Goal: Information Seeking & Learning: Learn about a topic

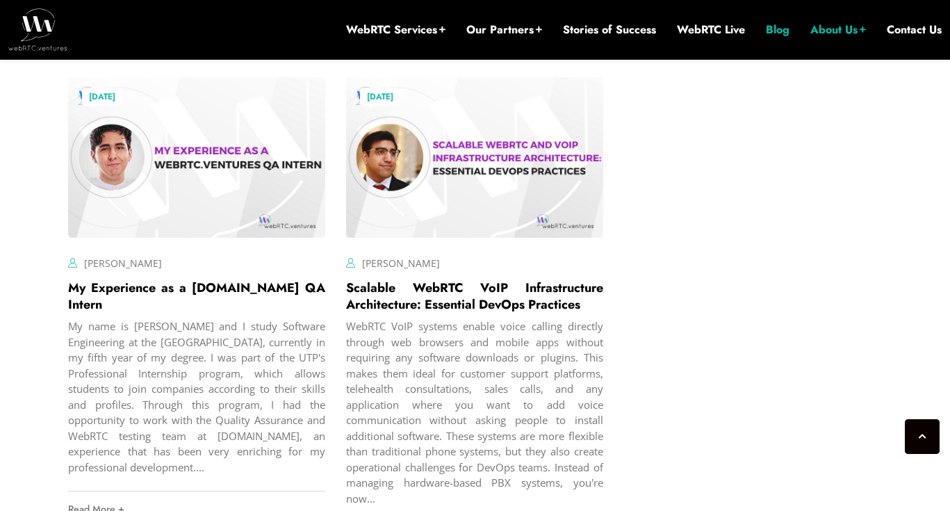
scroll to position [2007, 0]
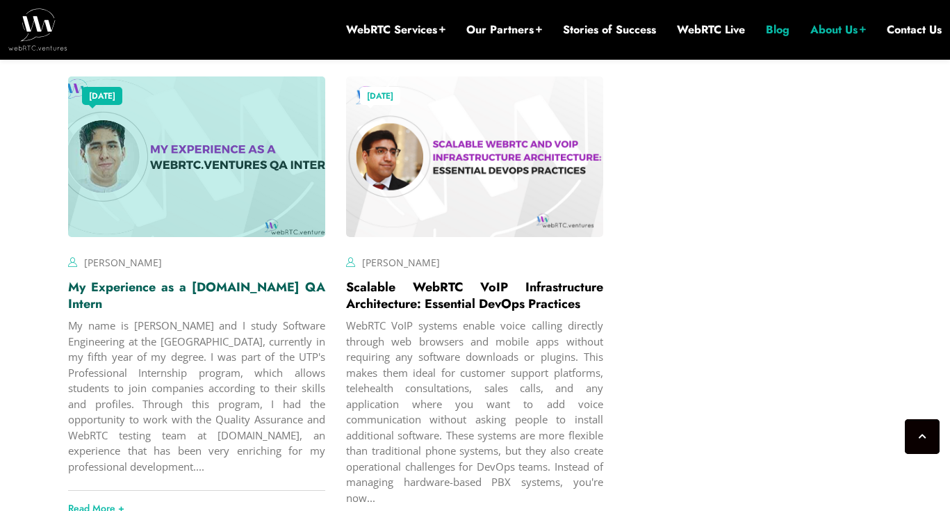
drag, startPoint x: 122, startPoint y: 305, endPoint x: 224, endPoint y: 309, distance: 101.6
click at [122, 305] on link "My Experience as a [DOMAIN_NAME] QA Intern" at bounding box center [196, 295] width 257 height 35
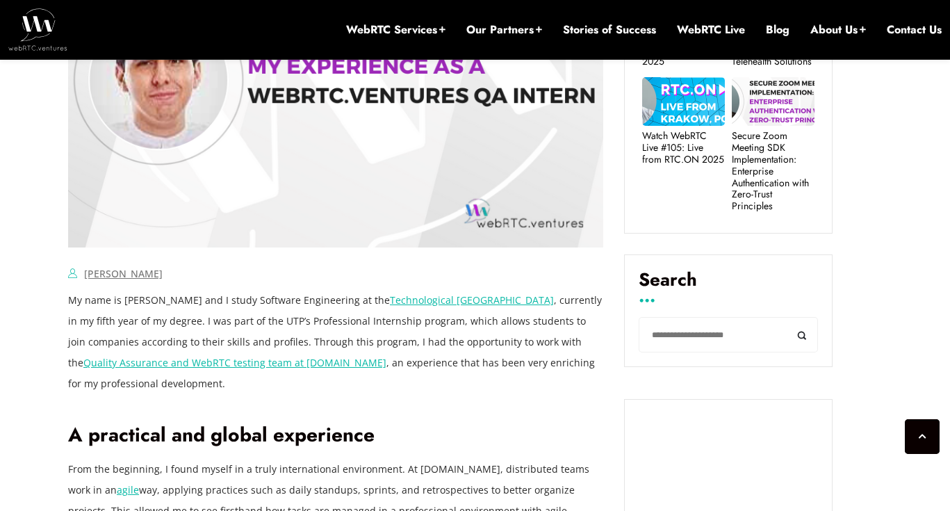
scroll to position [763, 0]
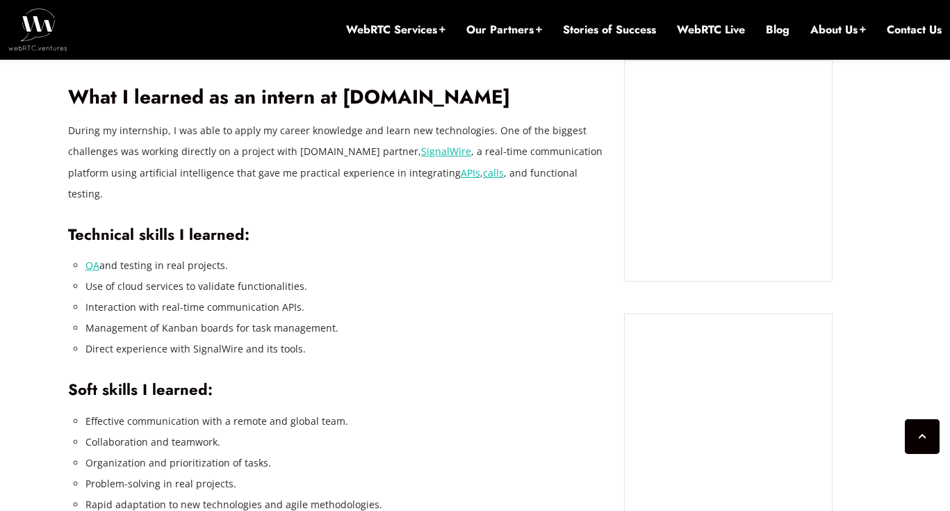
scroll to position [1299, 0]
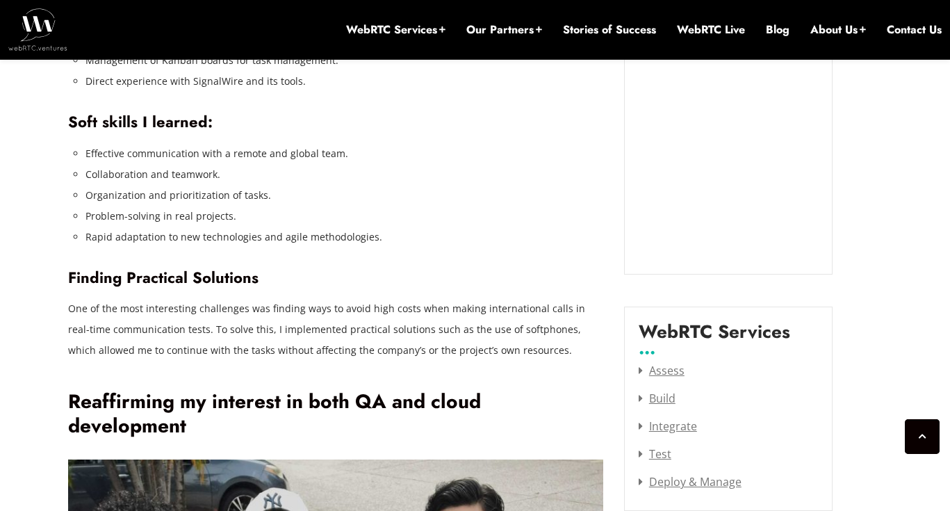
scroll to position [1595, 0]
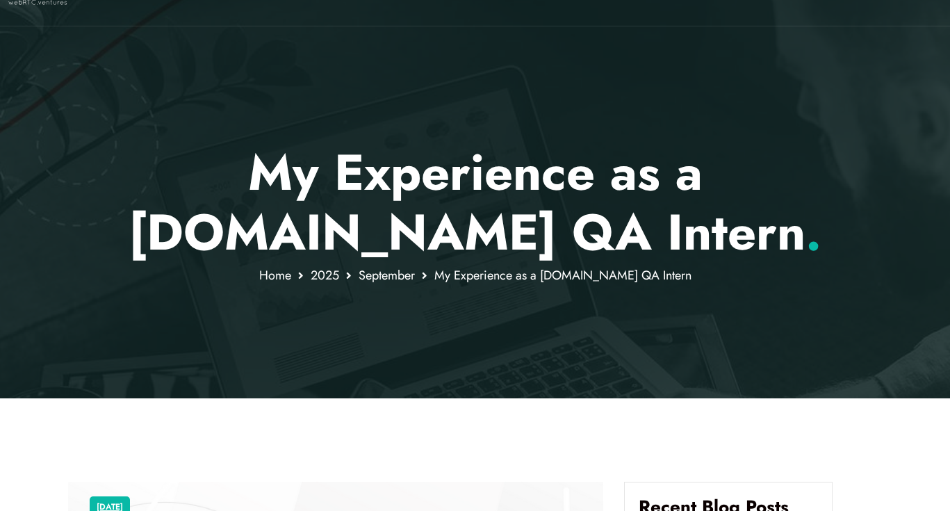
scroll to position [0, 0]
